Goal: Task Accomplishment & Management: Use online tool/utility

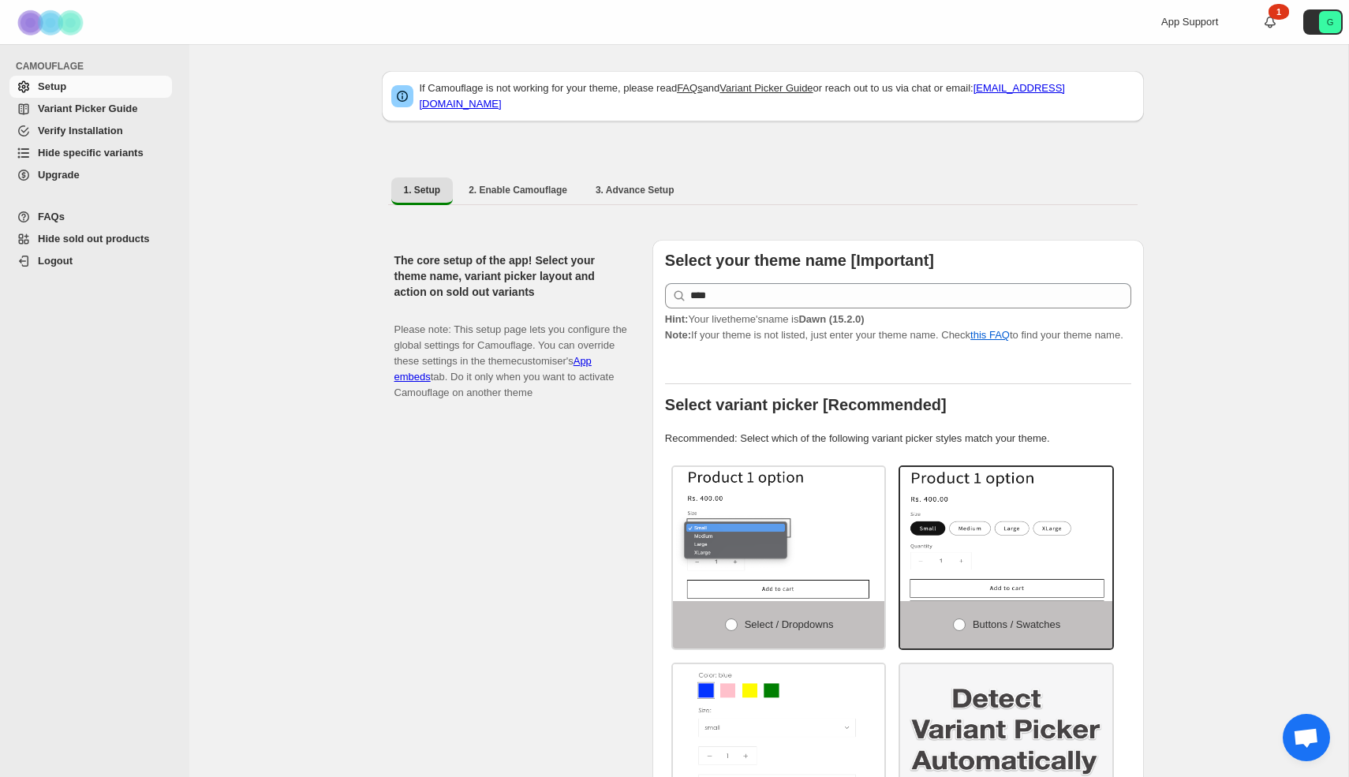
click at [75, 149] on span "Hide specific variants" at bounding box center [91, 153] width 106 height 12
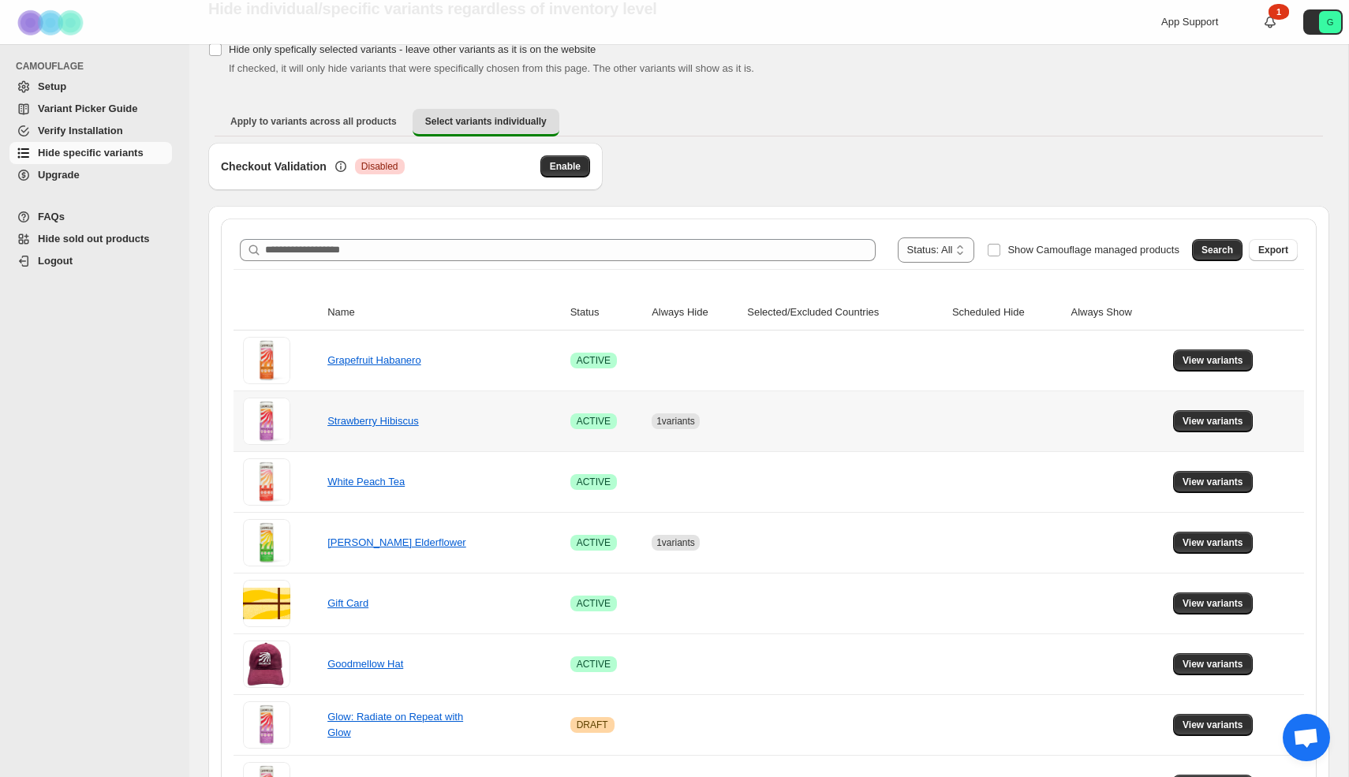
scroll to position [69, 0]
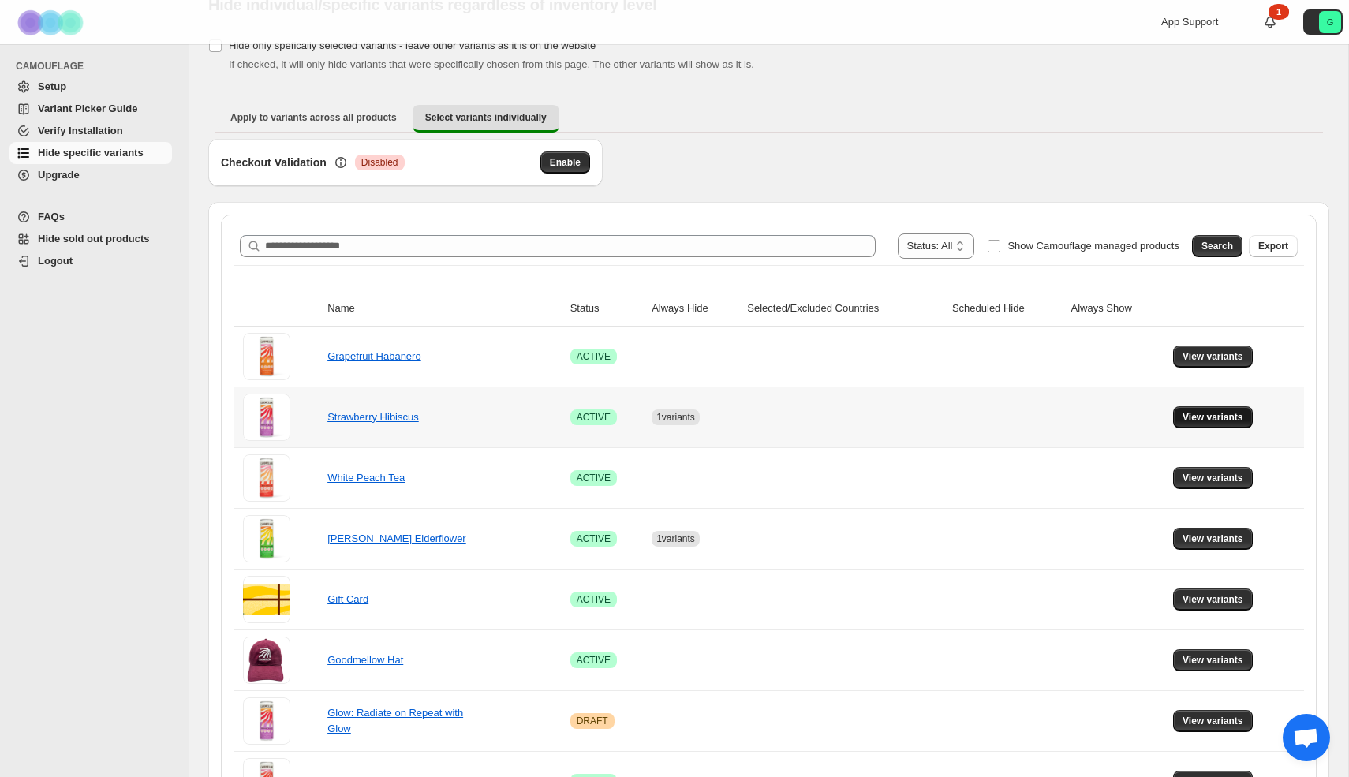
click at [1218, 416] on span "View variants" at bounding box center [1212, 417] width 61 height 13
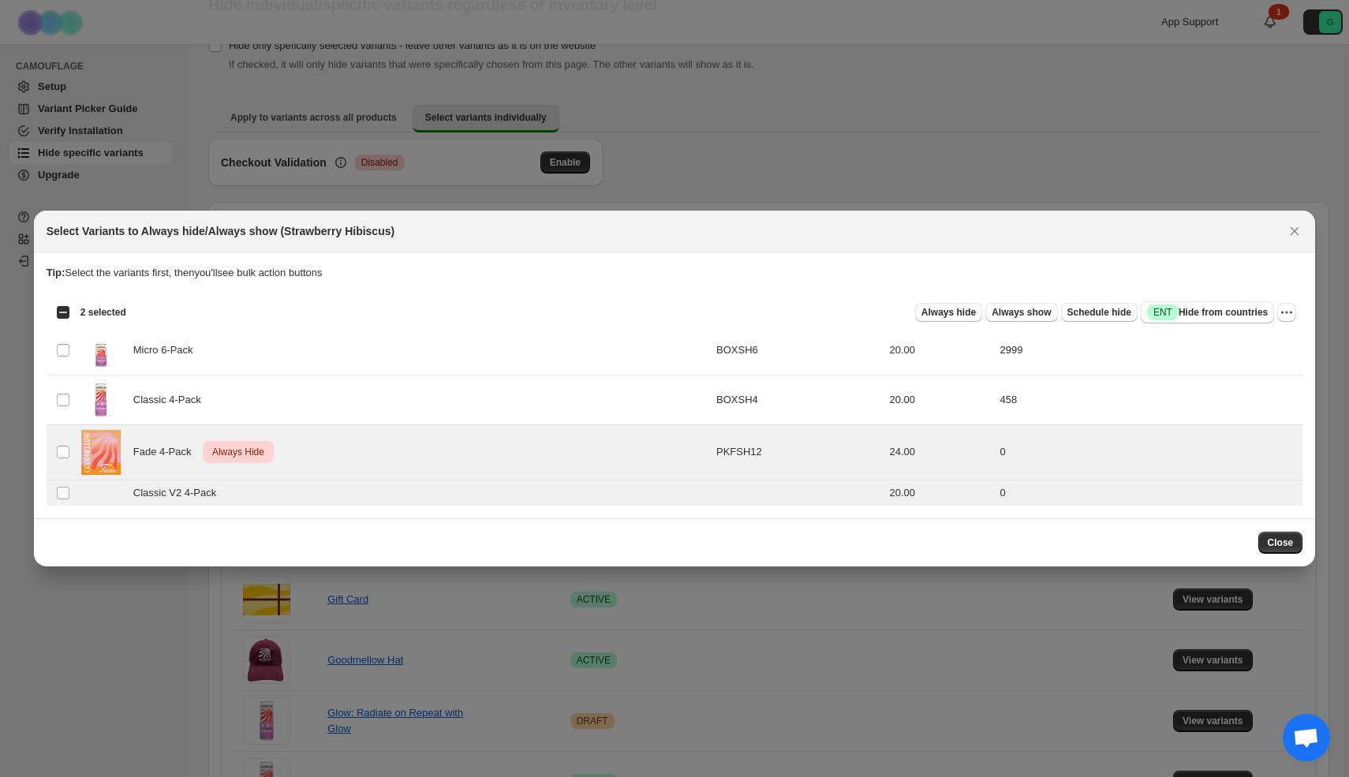
click at [936, 316] on span "Always hide" at bounding box center [948, 312] width 54 height 13
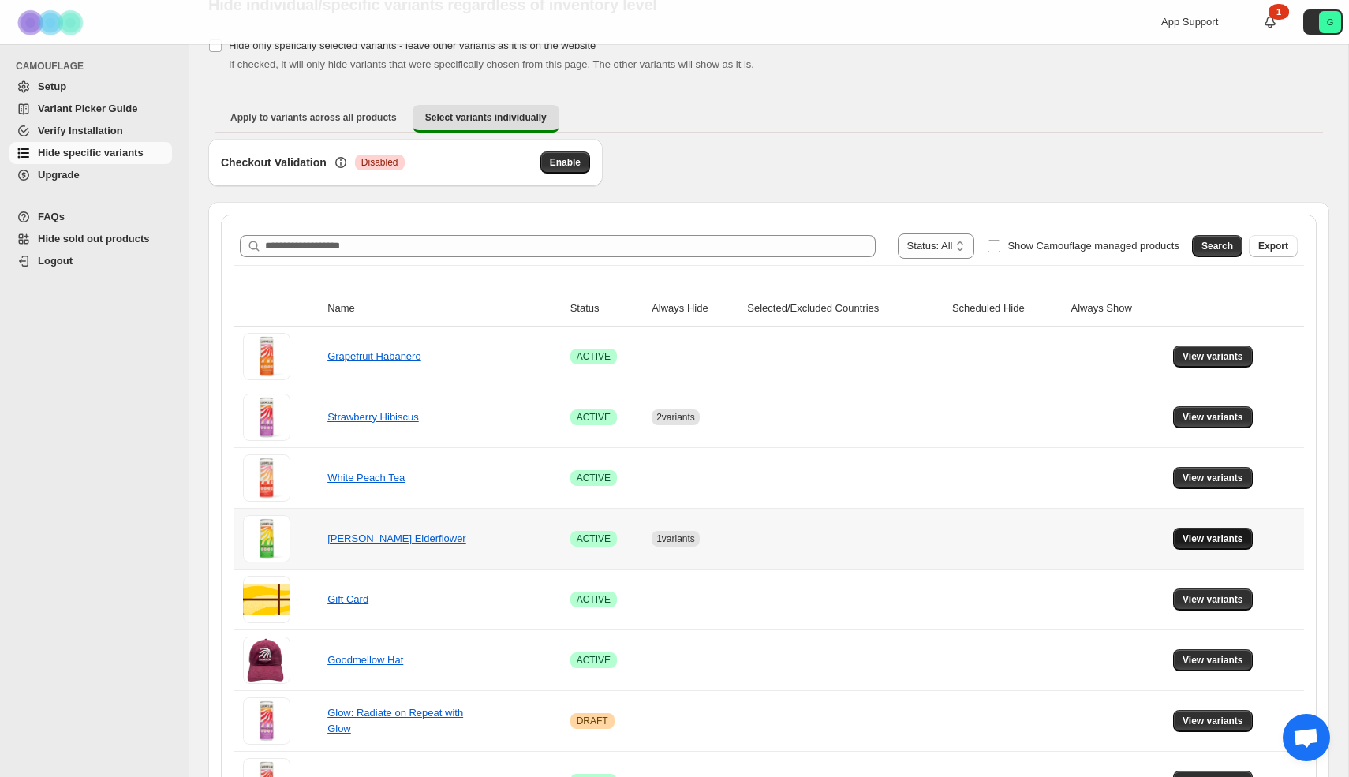
click at [1213, 539] on span "View variants" at bounding box center [1212, 538] width 61 height 13
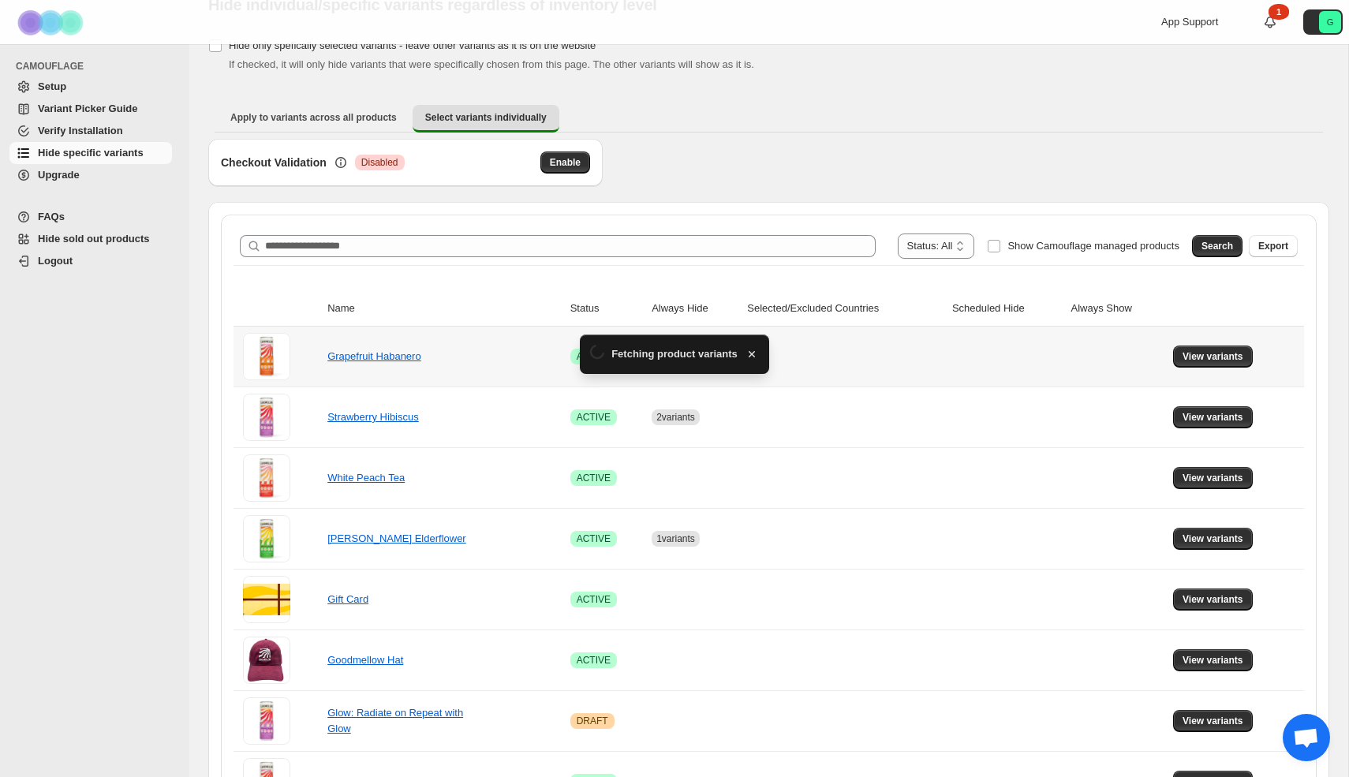
scroll to position [0, 0]
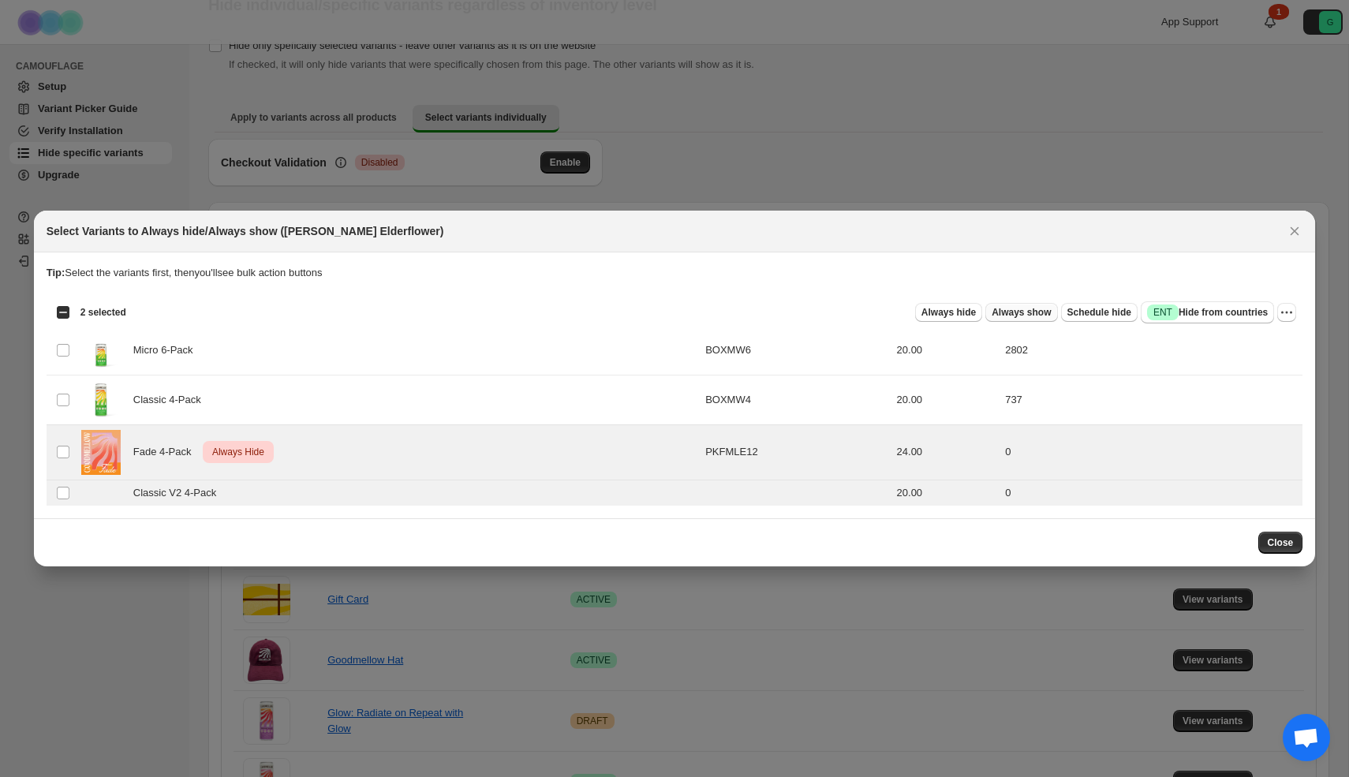
drag, startPoint x: 1289, startPoint y: 543, endPoint x: 1005, endPoint y: 321, distance: 360.2
click at [1107, 316] on div "Select Variants to Always hide/Always show ([PERSON_NAME] Elderflower) Tip: Sel…" at bounding box center [675, 389] width 1282 height 356
click at [934, 315] on span "Always hide" at bounding box center [948, 312] width 54 height 13
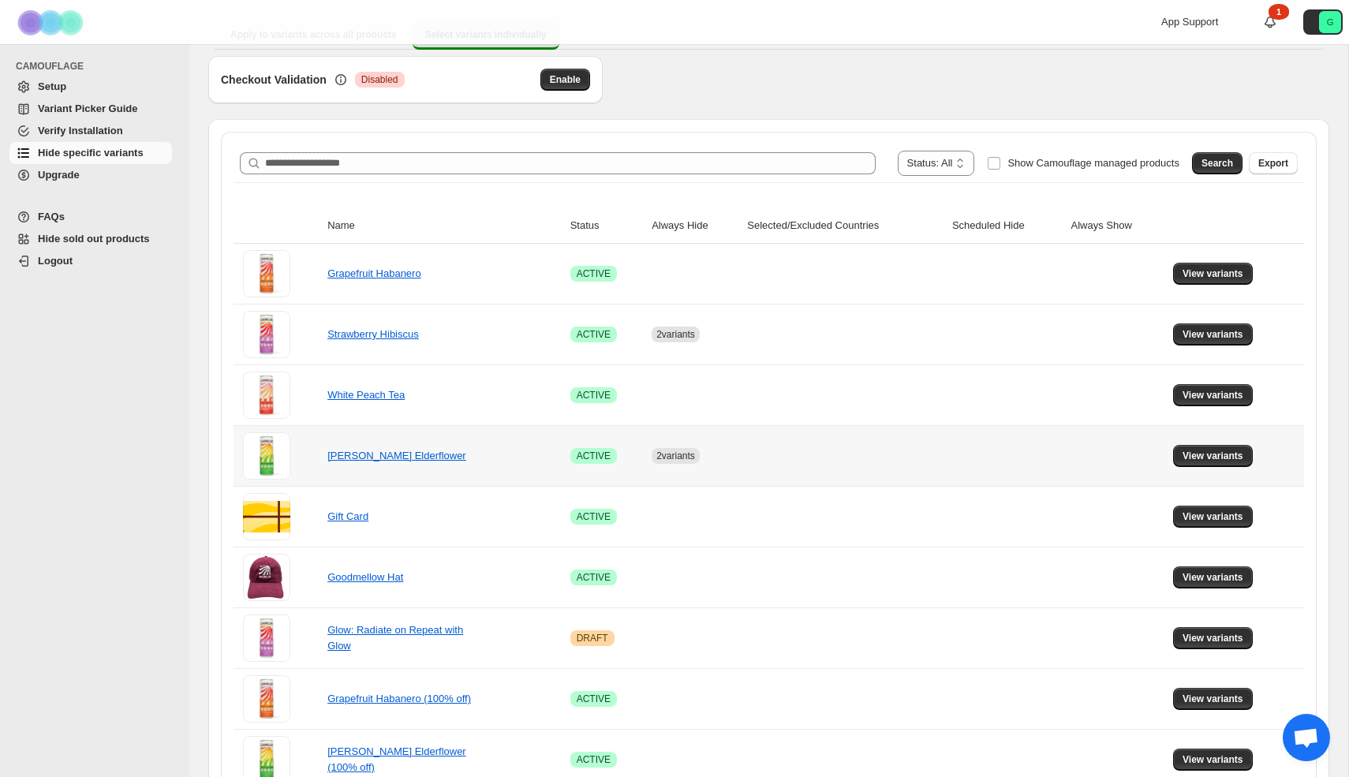
scroll to position [164, 0]
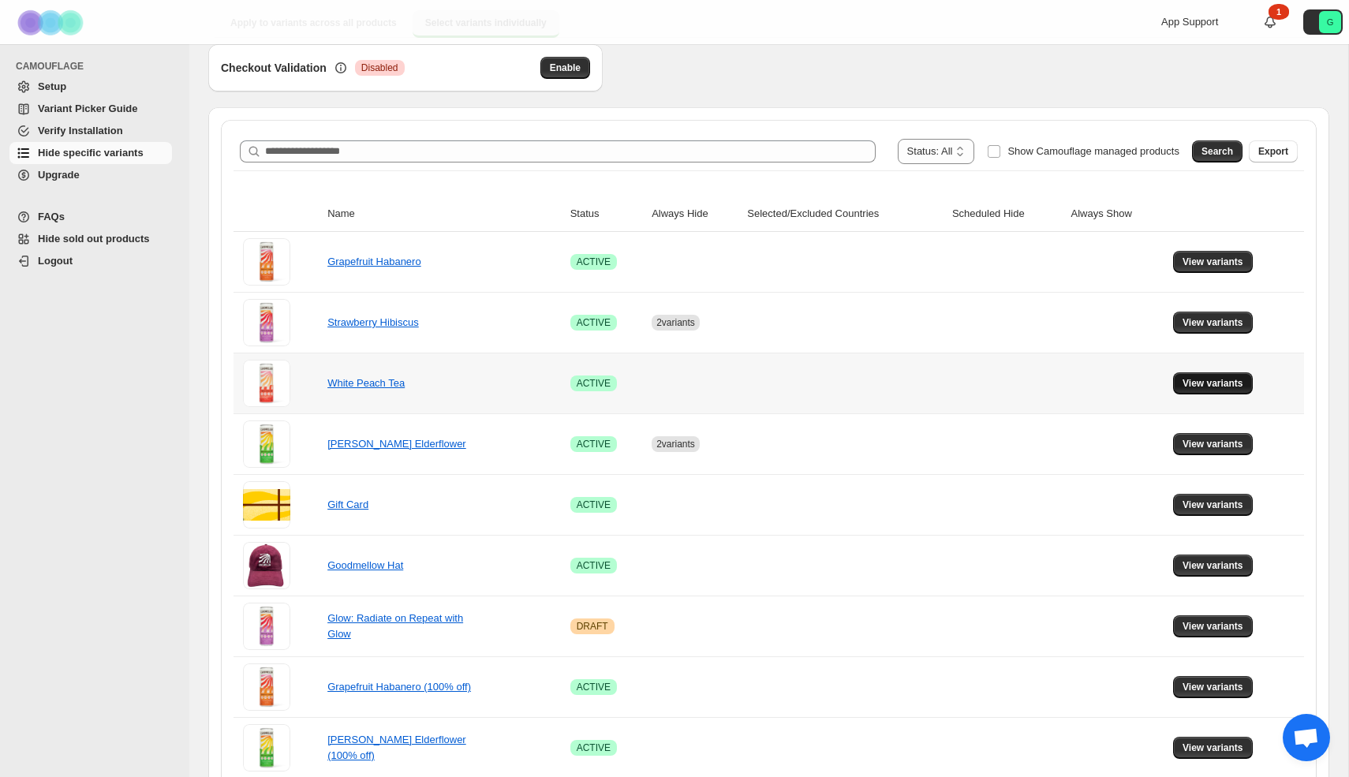
click at [1212, 373] on button "View variants" at bounding box center [1213, 383] width 80 height 22
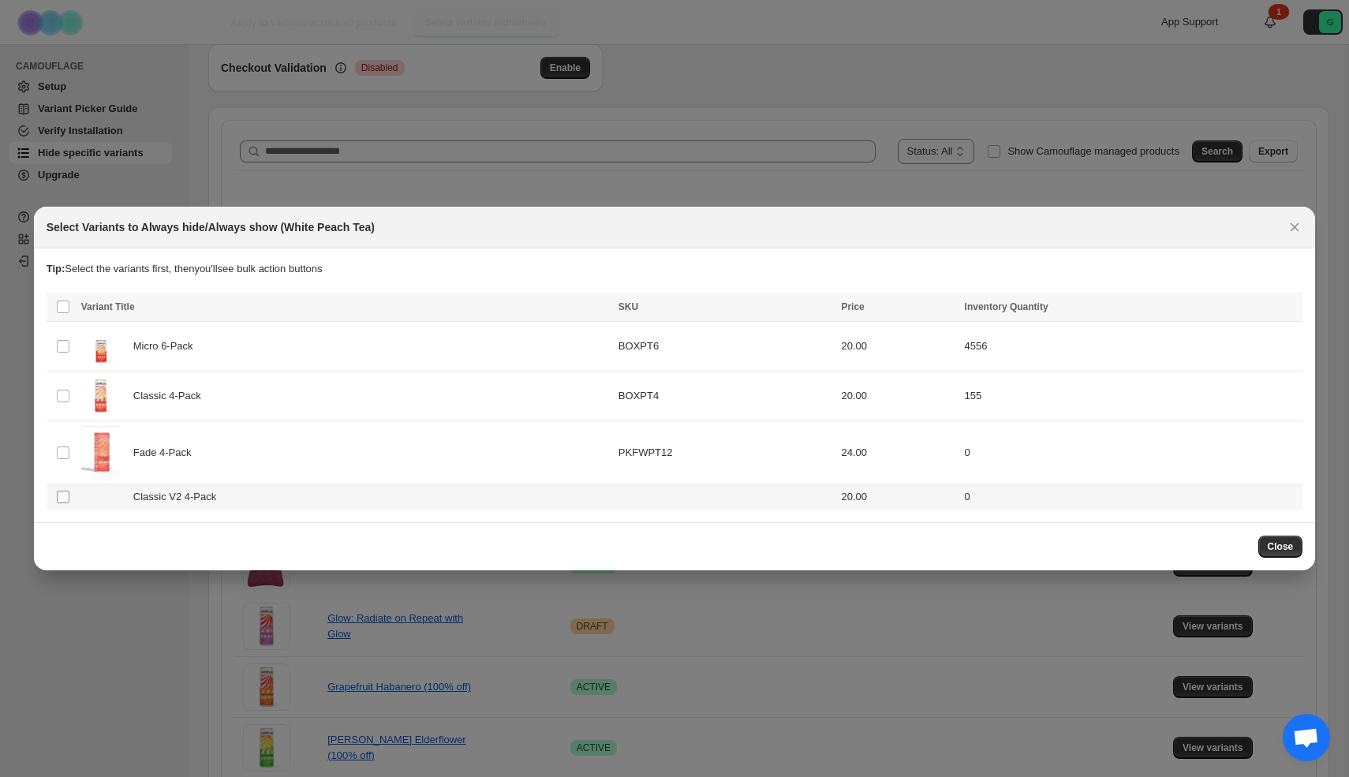
click at [59, 503] on span ":r1g:" at bounding box center [63, 497] width 14 height 14
click at [921, 303] on span "Always hide" at bounding box center [948, 308] width 54 height 13
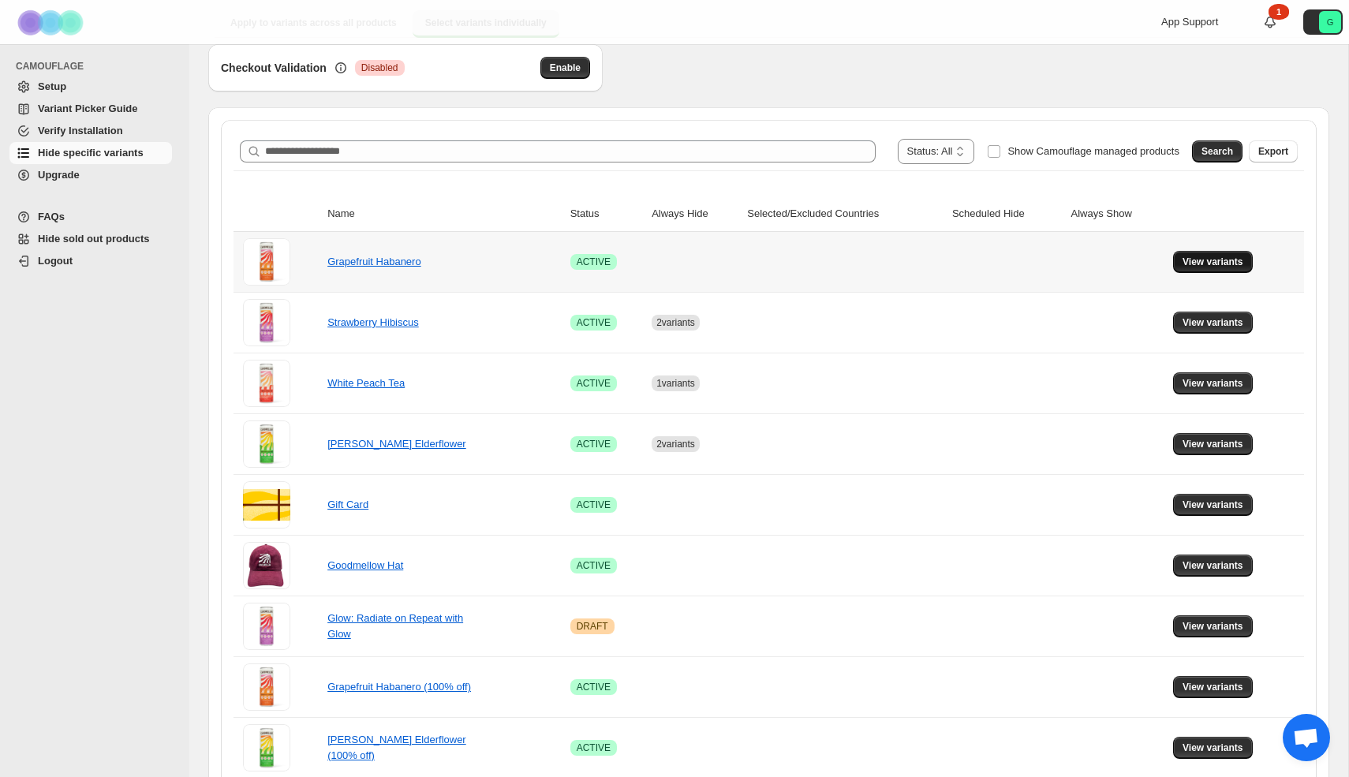
click at [1212, 264] on span "View variants" at bounding box center [1212, 262] width 61 height 13
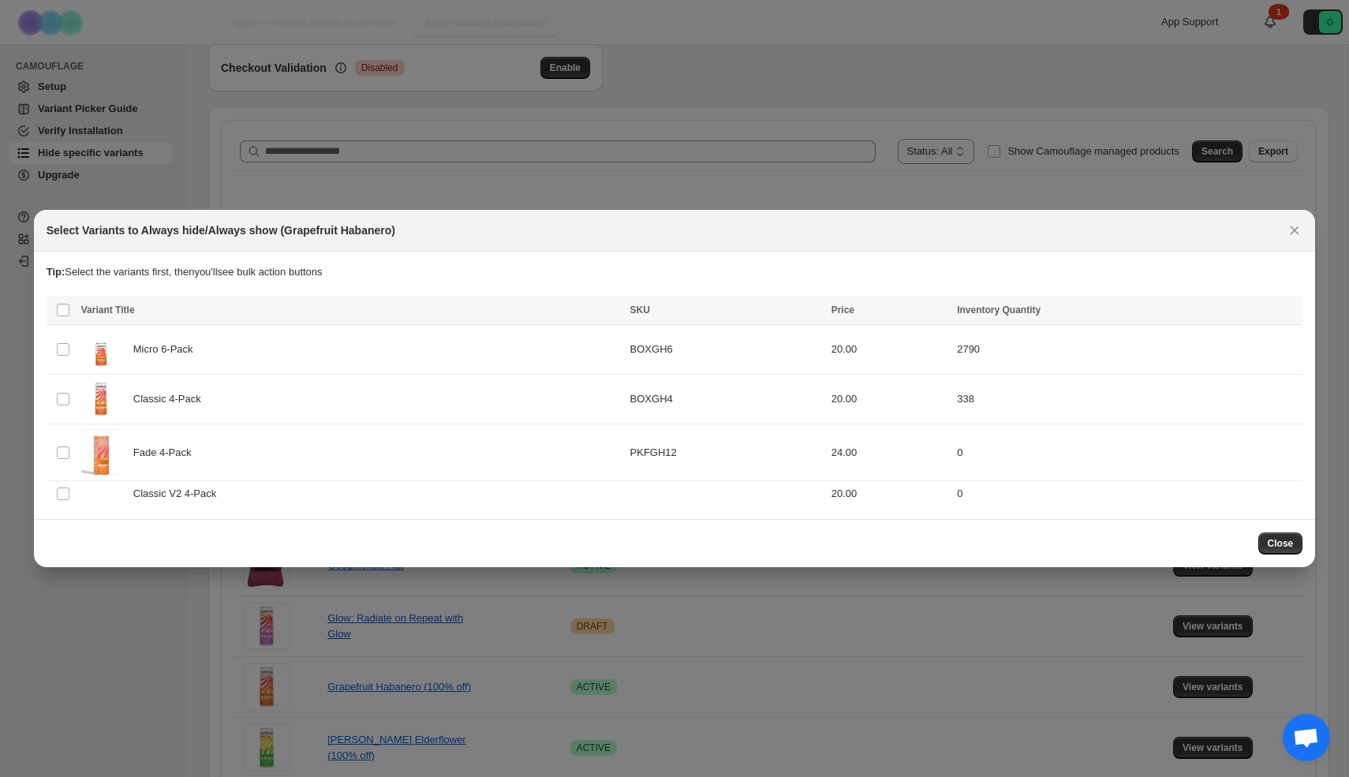
scroll to position [0, 0]
click at [55, 501] on td "Select product variant" at bounding box center [62, 494] width 30 height 26
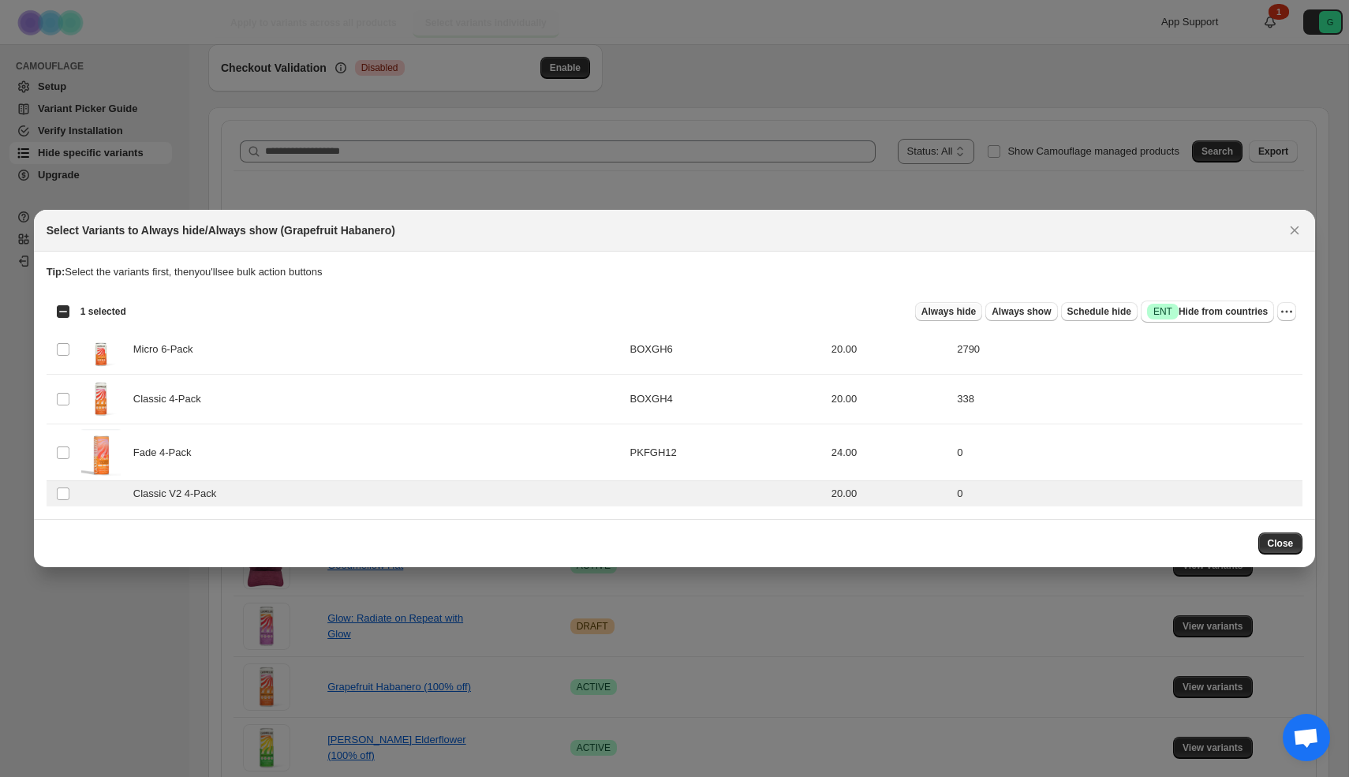
click at [938, 312] on span "Always hide" at bounding box center [948, 311] width 54 height 13
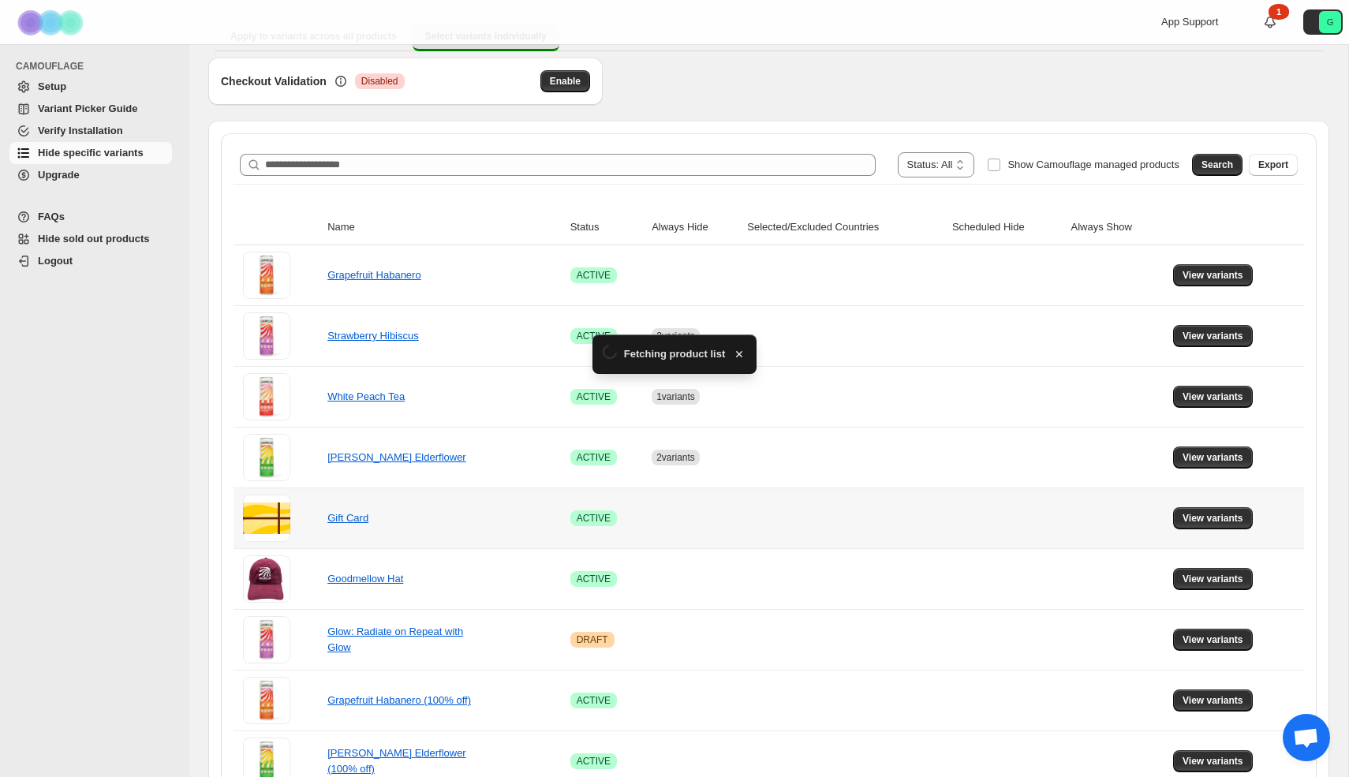
click at [1281, 545] on tbody "Grapefruit Habanero Success ACTIVE View variants Strawberry Hibiscus Success AC…" at bounding box center [768, 639] width 1070 height 789
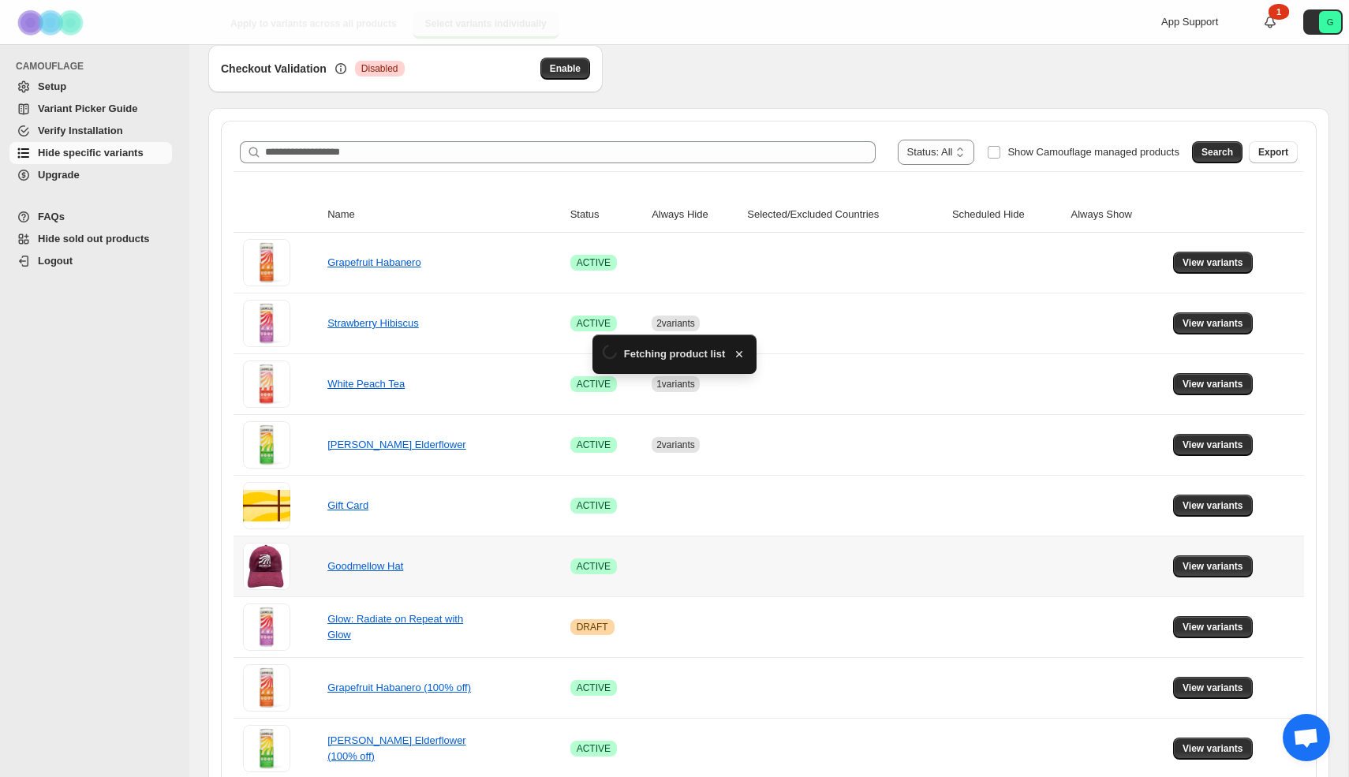
scroll to position [164, 0]
